Goal: Task Accomplishment & Management: Manage account settings

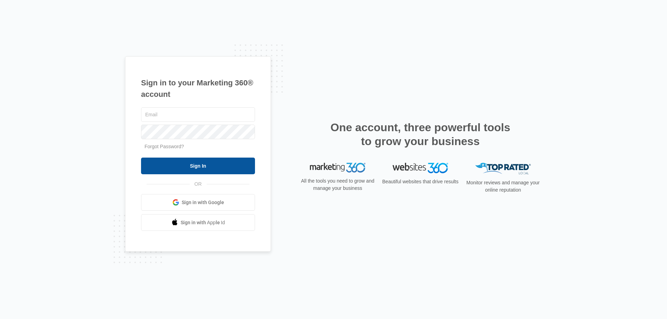
type input "[EMAIL_ADDRESS][PERSON_NAME][DOMAIN_NAME]"
click at [191, 168] on input "Sign In" at bounding box center [198, 166] width 114 height 17
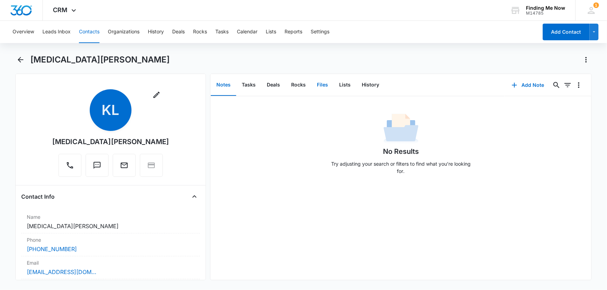
click at [321, 84] on button "Files" at bounding box center [322, 85] width 22 height 22
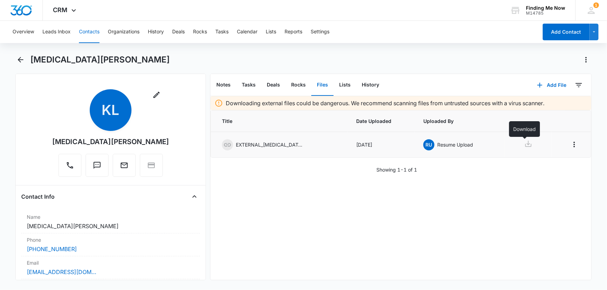
click at [525, 145] on icon at bounding box center [528, 144] width 6 height 6
click at [570, 146] on icon "Overflow Menu" at bounding box center [574, 144] width 8 height 8
